Goal: Task Accomplishment & Management: Manage account settings

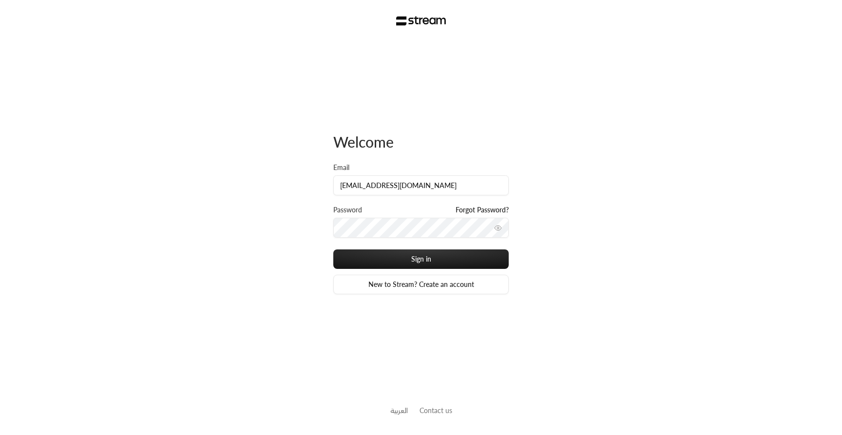
type input "[EMAIL_ADDRESS][DOMAIN_NAME]"
click at [333, 249] on button "Sign in" at bounding box center [420, 258] width 175 height 19
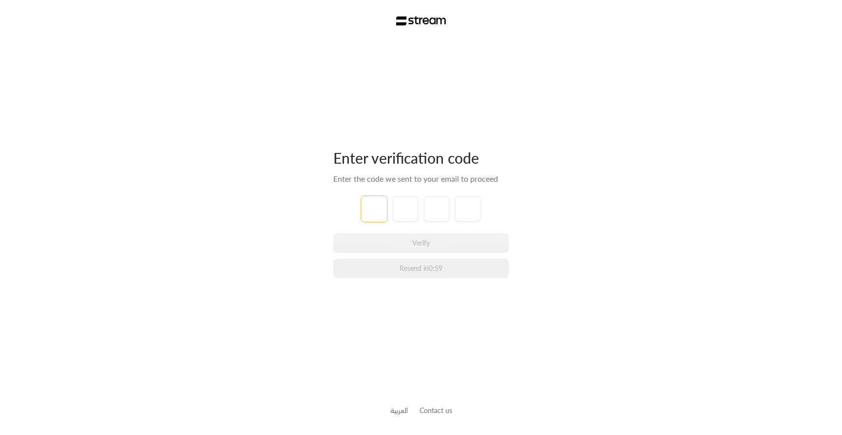
type input "1"
type input "2"
type input "3"
type input "4"
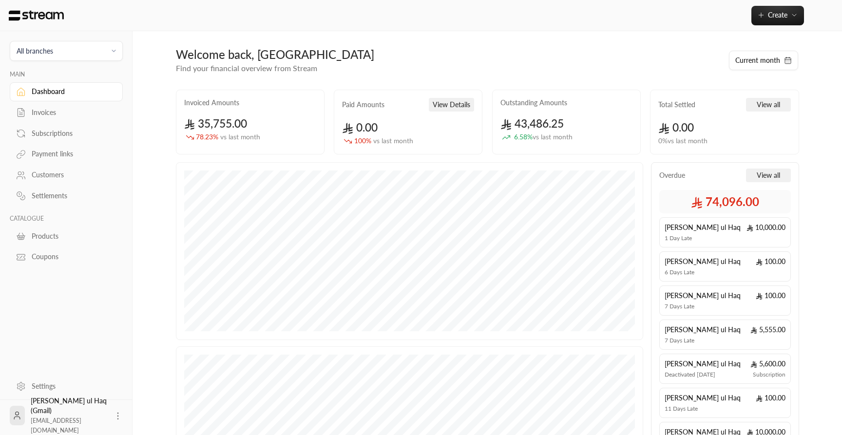
click at [449, 57] on div "Welcome back, [GEOGRAPHIC_DATA]" at bounding box center [447, 55] width 543 height 16
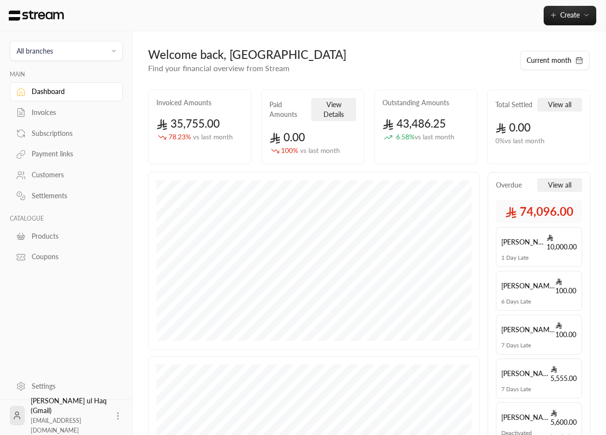
click at [422, 48] on div "Welcome back, Ibtisam" at bounding box center [329, 55] width 362 height 16
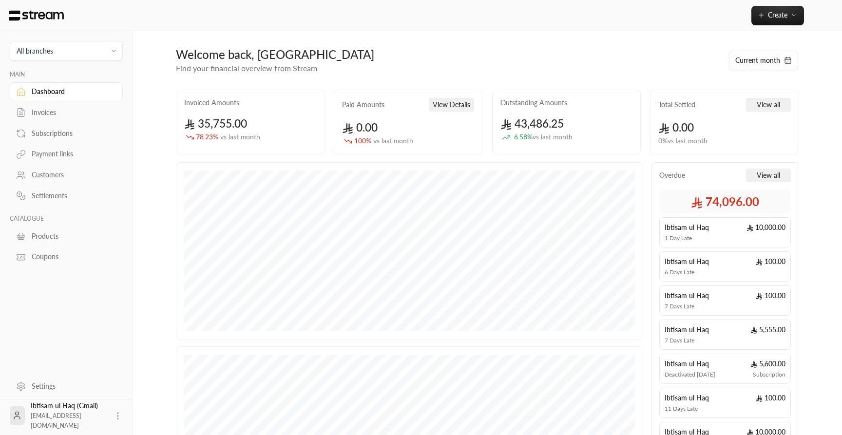
click at [520, 41] on div "Welcome back, Ibtisam Find your financial overview from Stream Current month In…" at bounding box center [487, 303] width 654 height 545
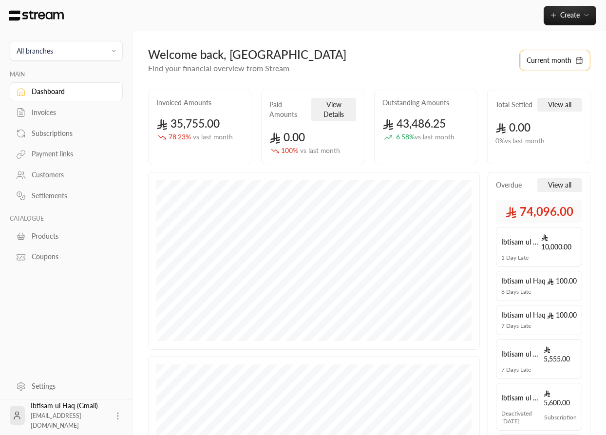
click at [542, 61] on button "Current month" at bounding box center [554, 60] width 69 height 19
select select "*"
select select "****"
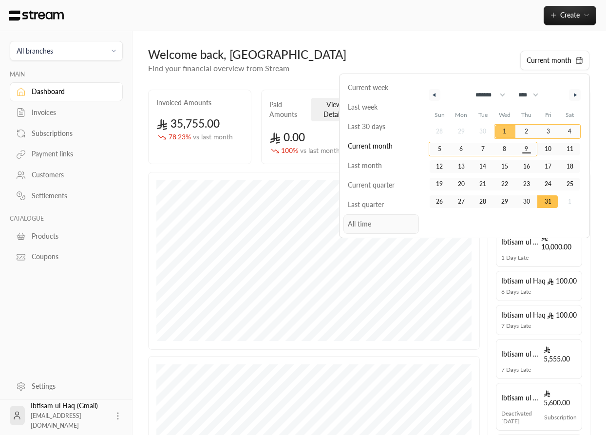
click at [369, 224] on span "All time" at bounding box center [382, 223] width 76 height 19
